Goal: Information Seeking & Learning: Learn about a topic

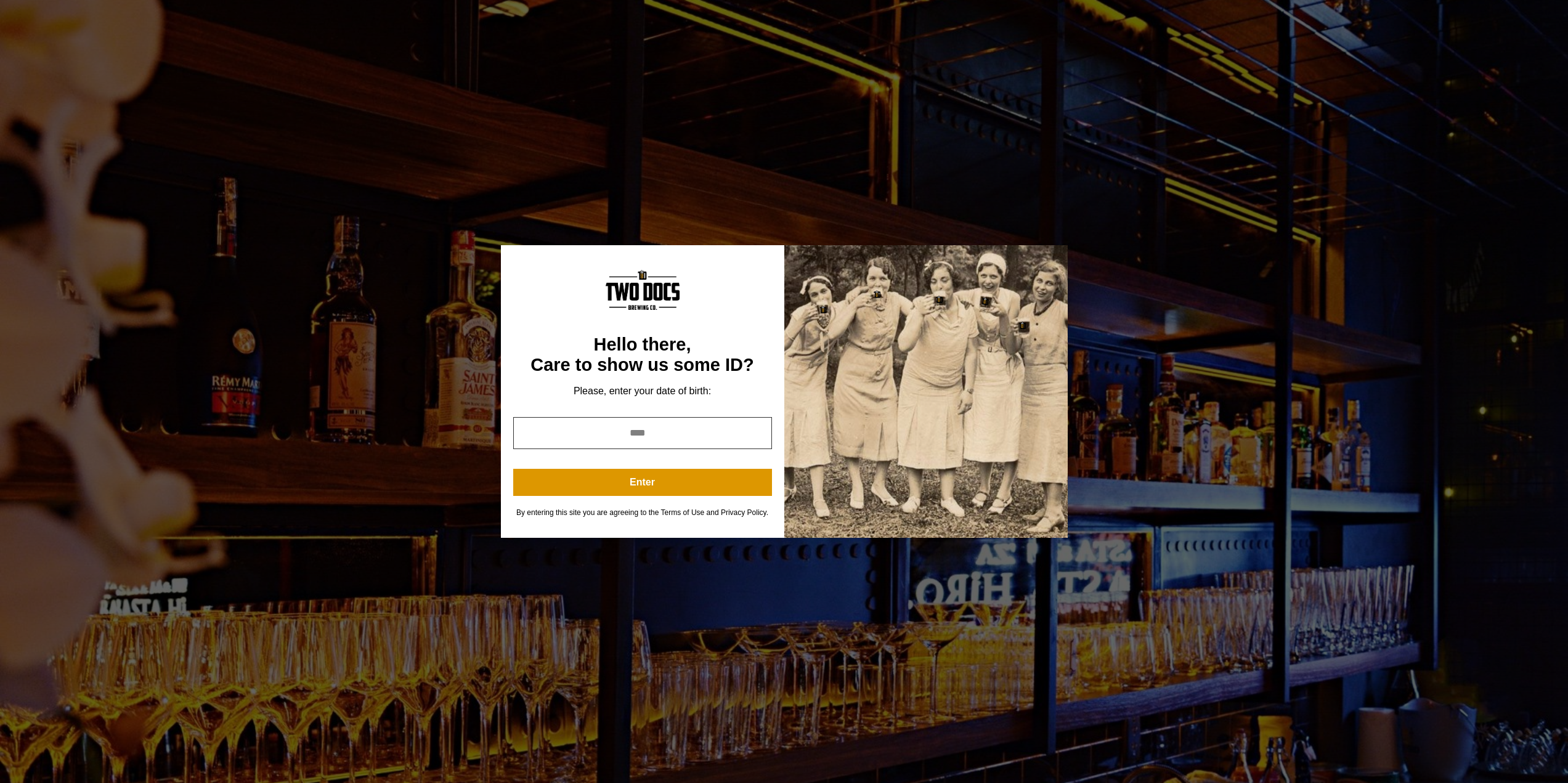
click at [614, 436] on input "year" at bounding box center [643, 432] width 259 height 32
type input "****"
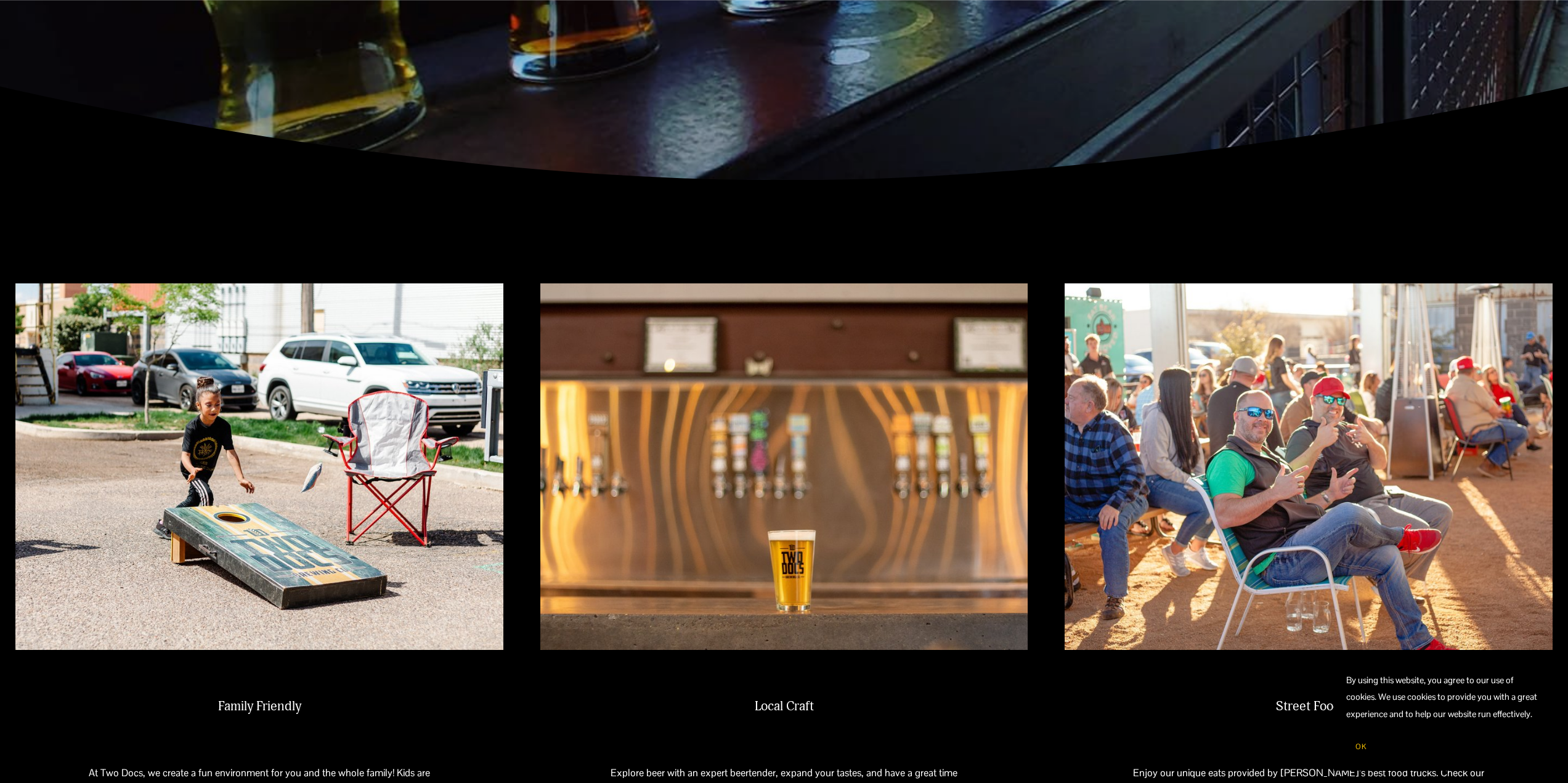
scroll to position [493, 0]
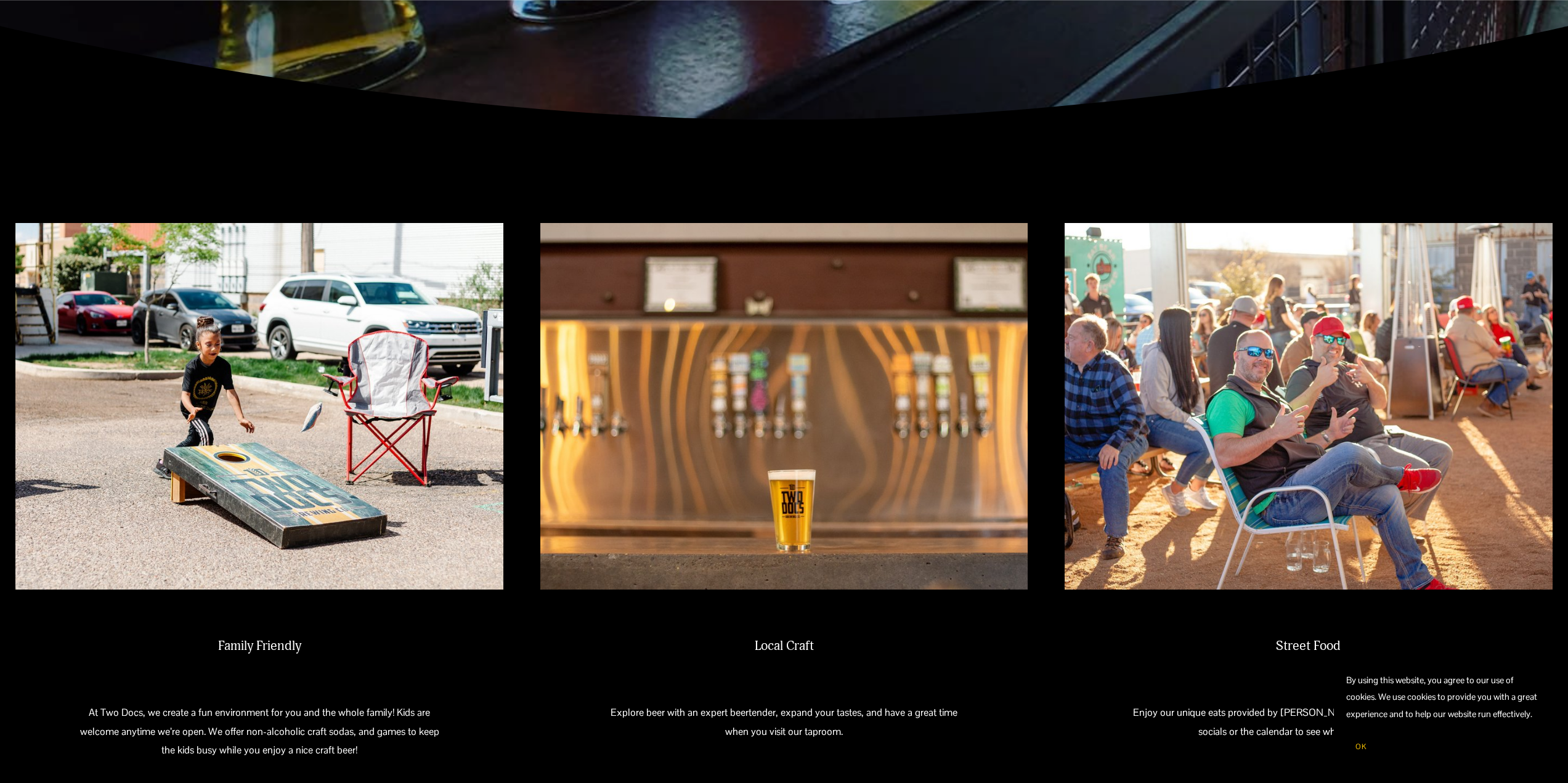
click at [1359, 747] on span "OK" at bounding box center [1361, 746] width 11 height 10
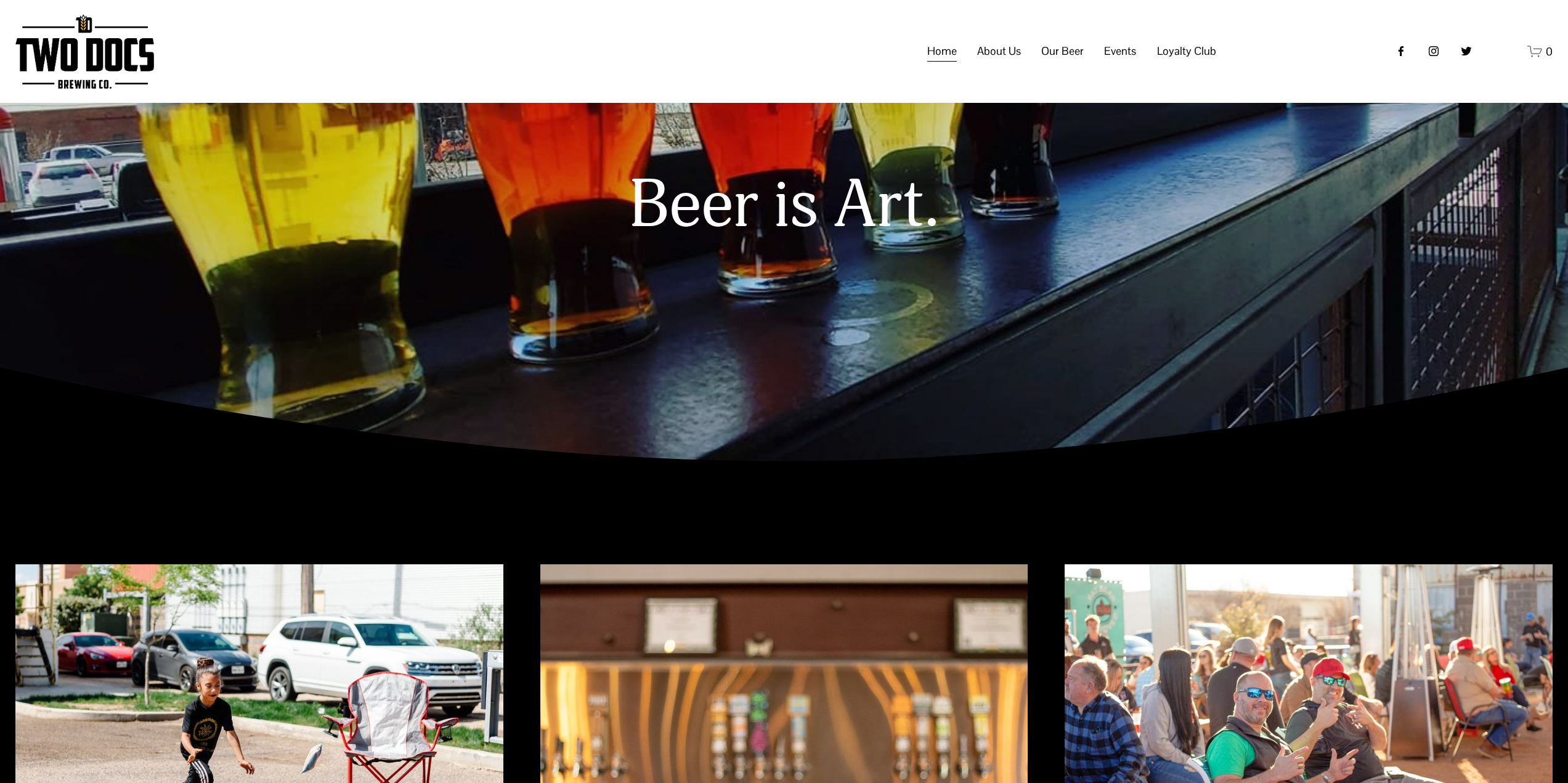
scroll to position [0, 0]
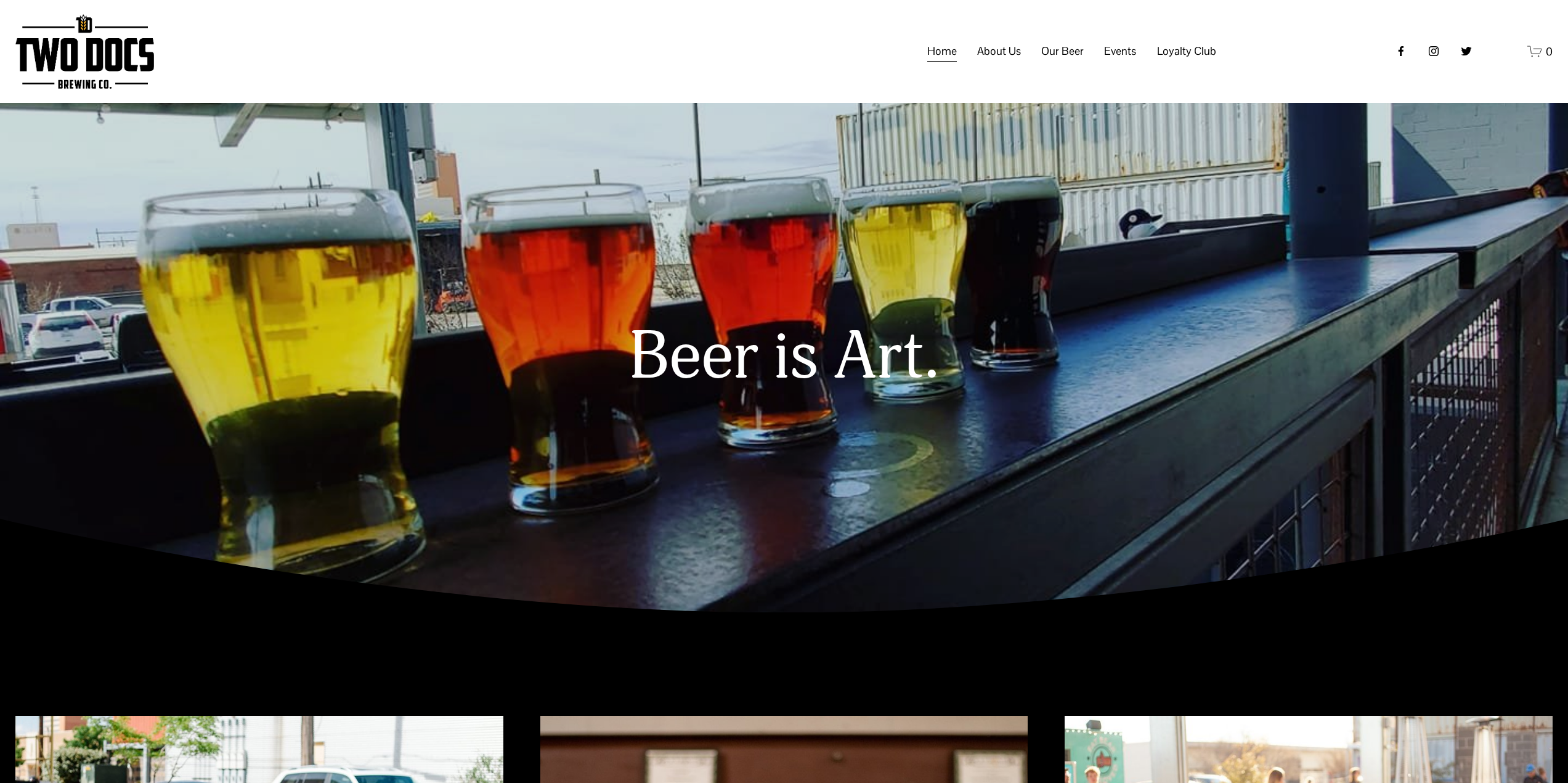
click at [0, 0] on span "Calendar" at bounding box center [0, 0] width 0 height 0
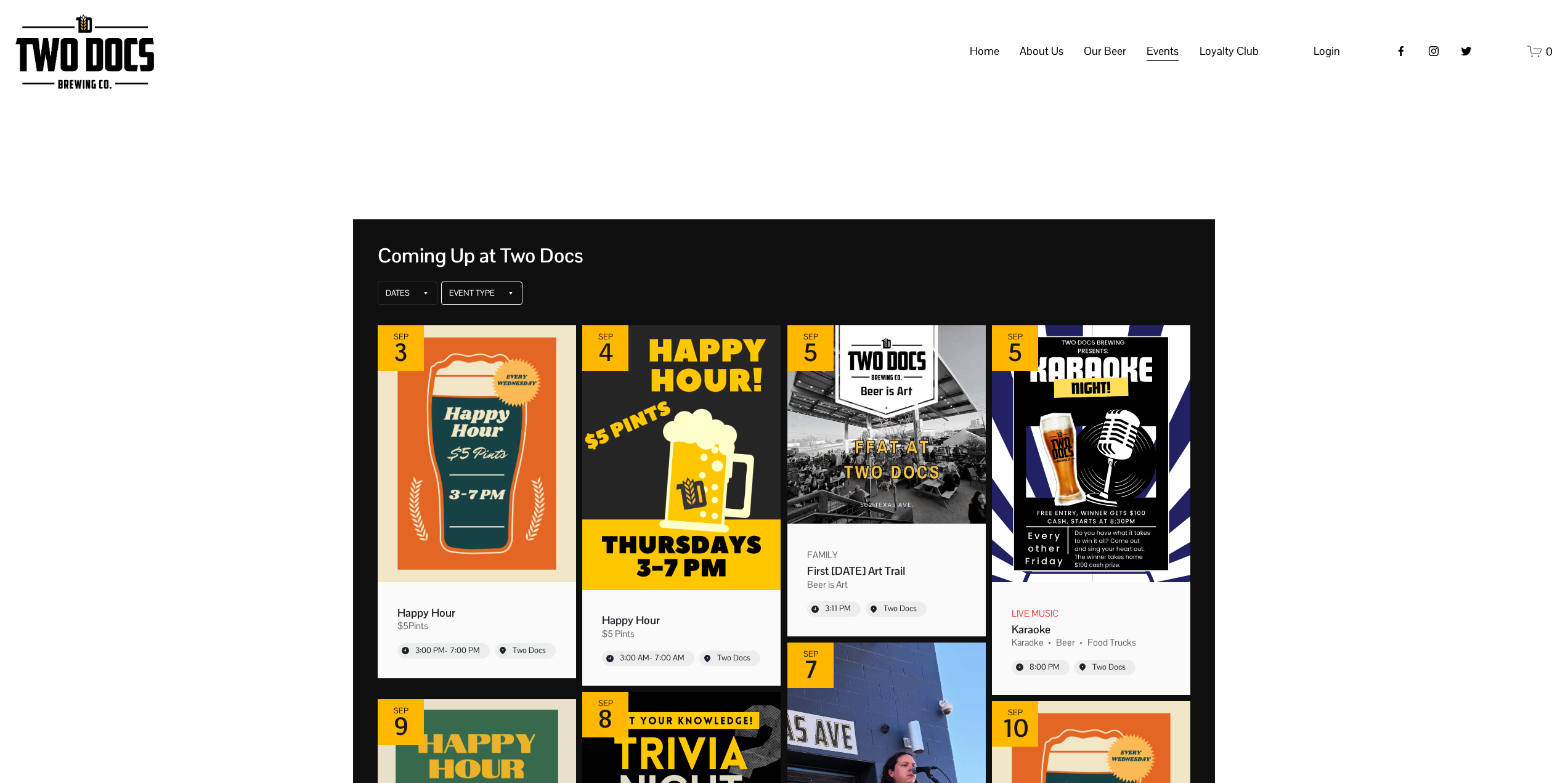
click at [455, 289] on div "Event Type" at bounding box center [472, 293] width 46 height 10
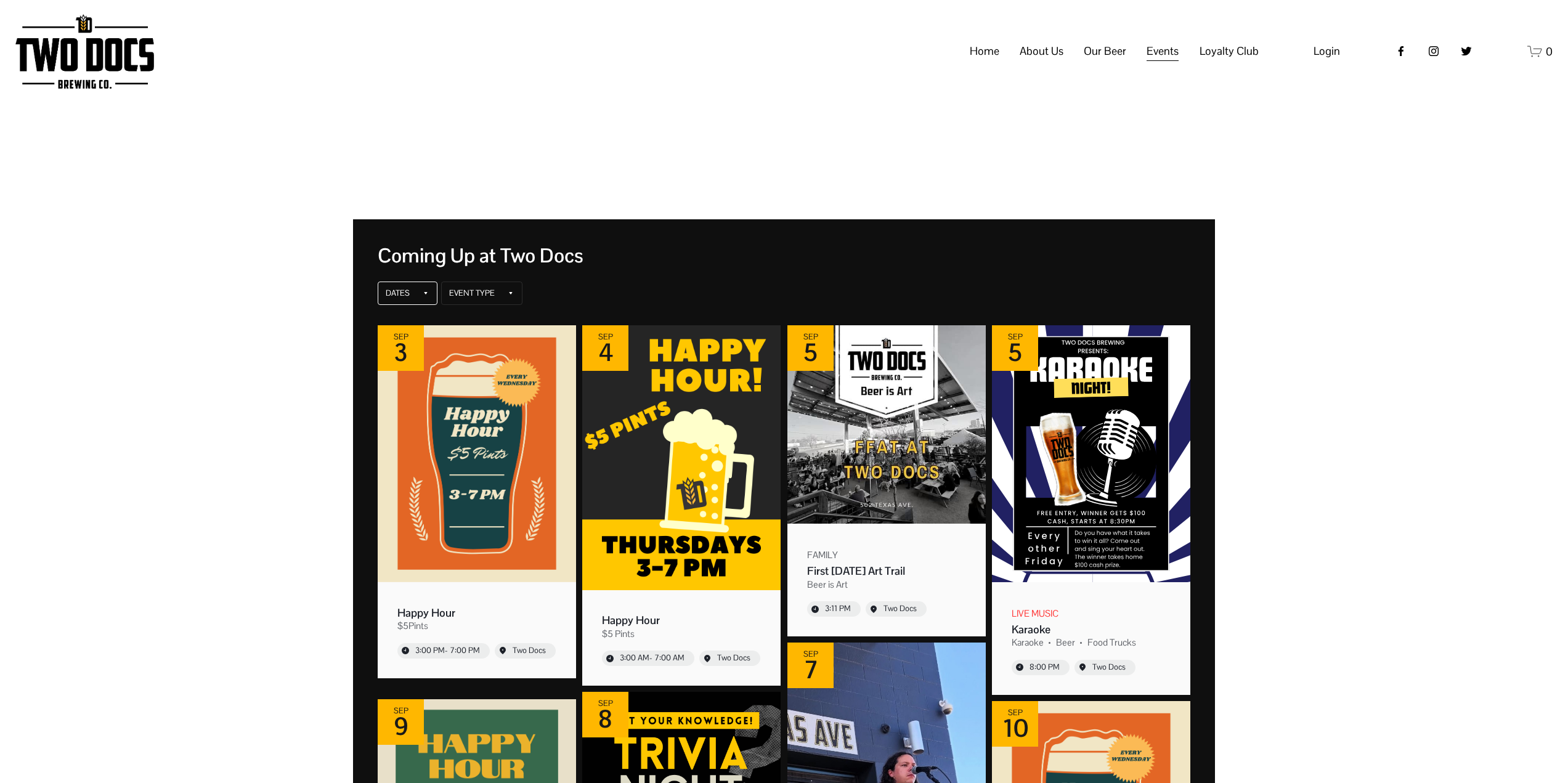
click at [383, 296] on div "Dates" at bounding box center [407, 293] width 60 height 24
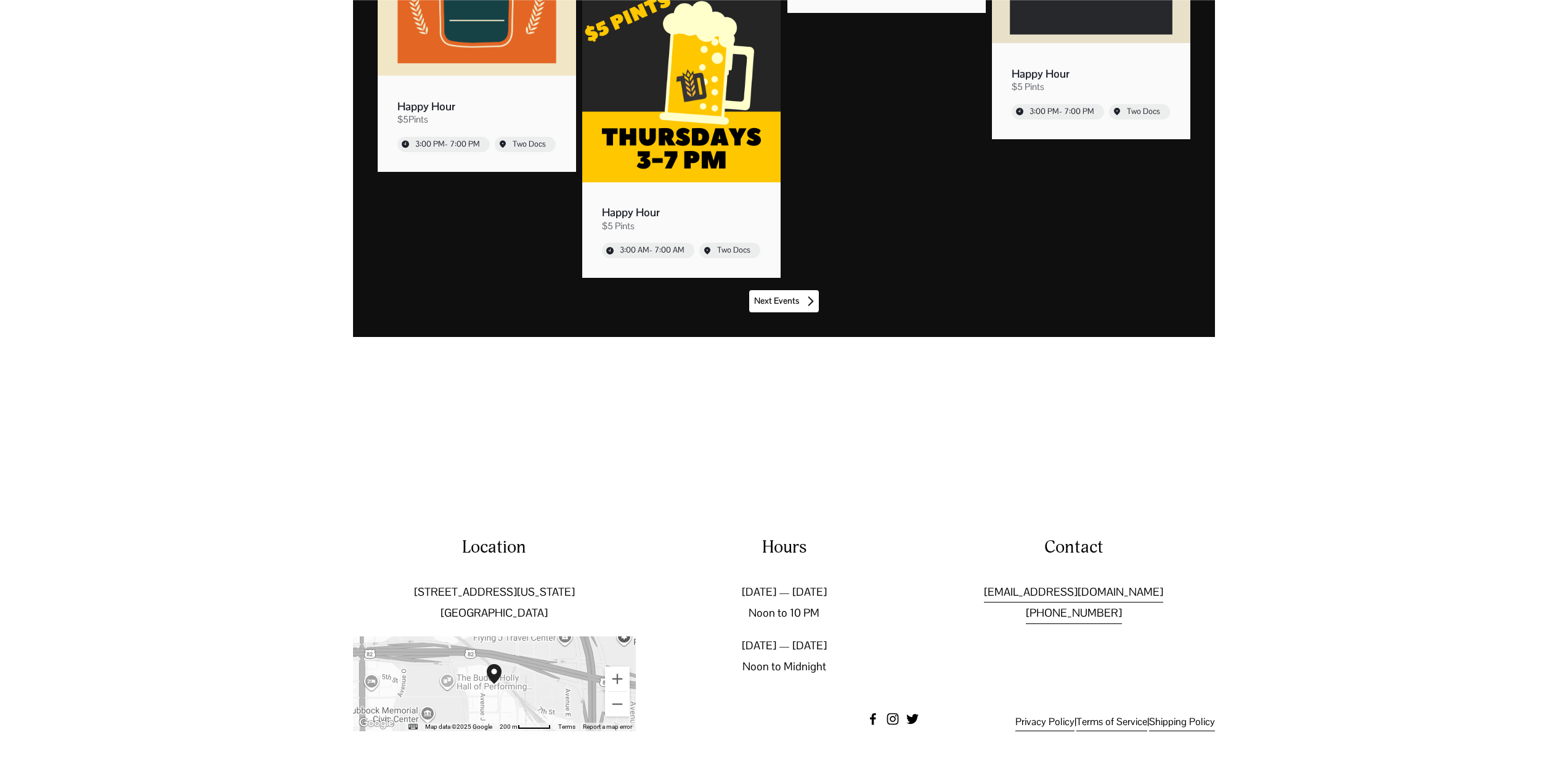
scroll to position [10098, 0]
